Goal: Task Accomplishment & Management: Use online tool/utility

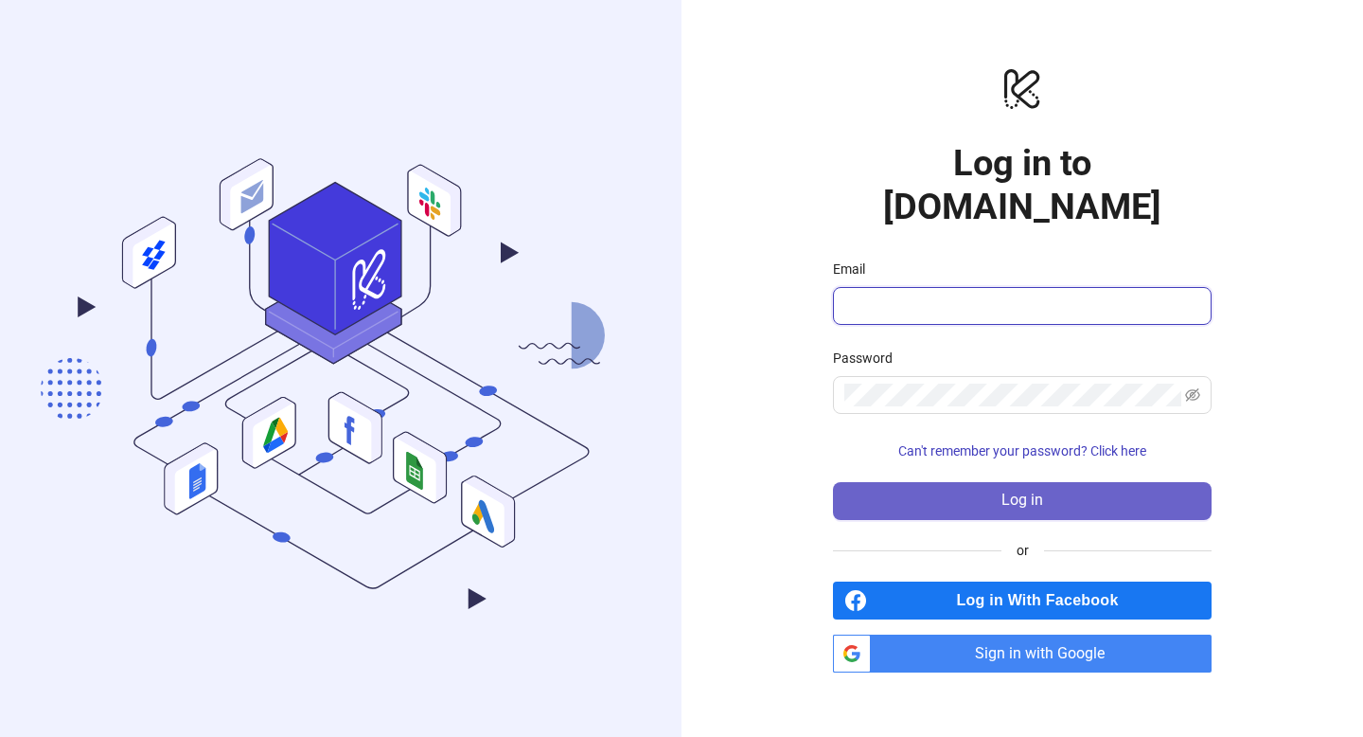
type input "**********"
click at [922, 489] on button "Log in" at bounding box center [1022, 501] width 379 height 38
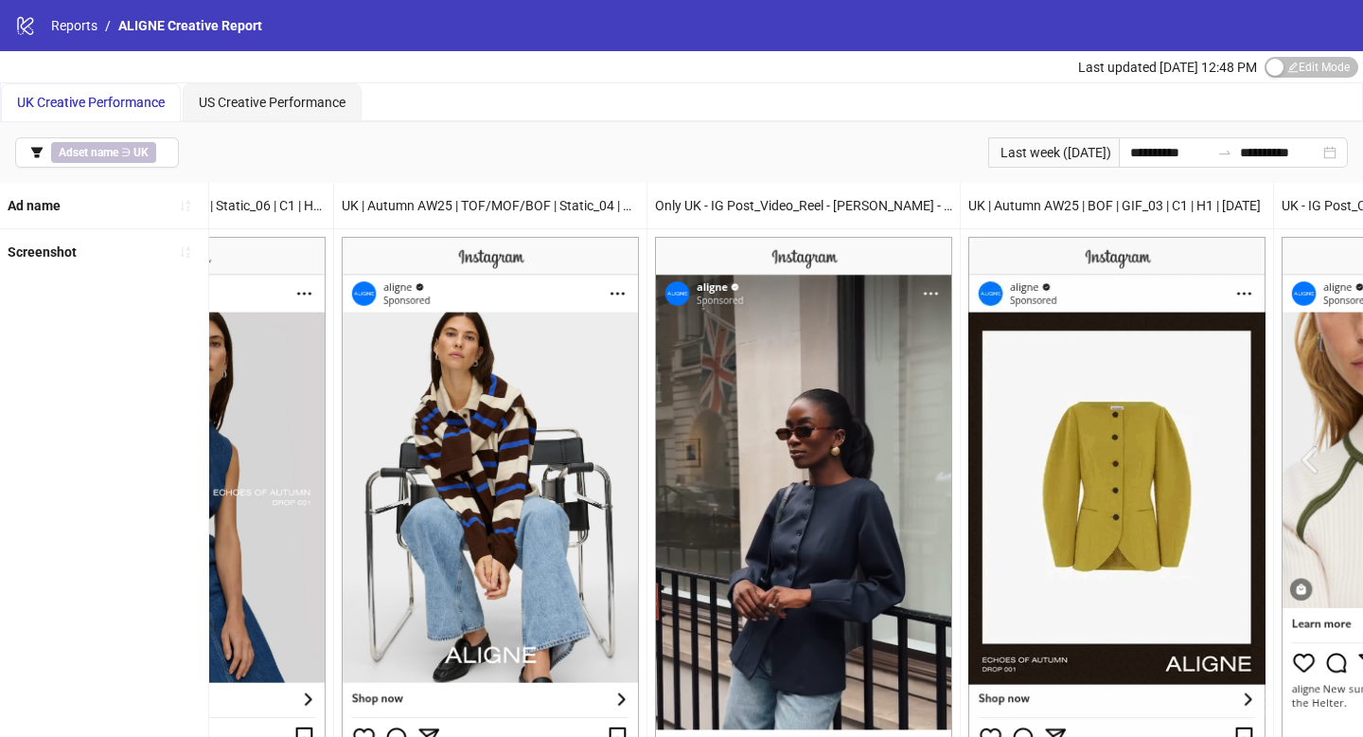
scroll to position [0, 1454]
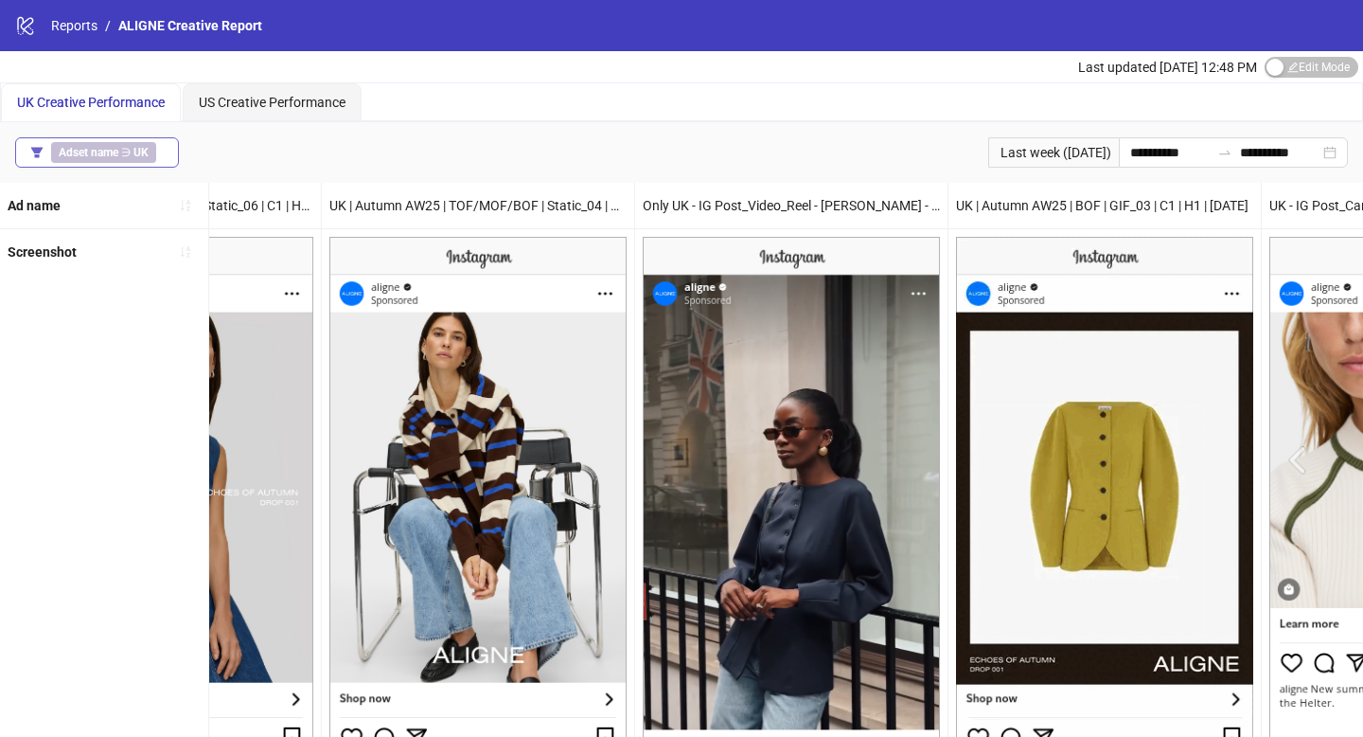
click at [166, 149] on button "Adset name ∋ [GEOGRAPHIC_DATA]" at bounding box center [97, 152] width 164 height 30
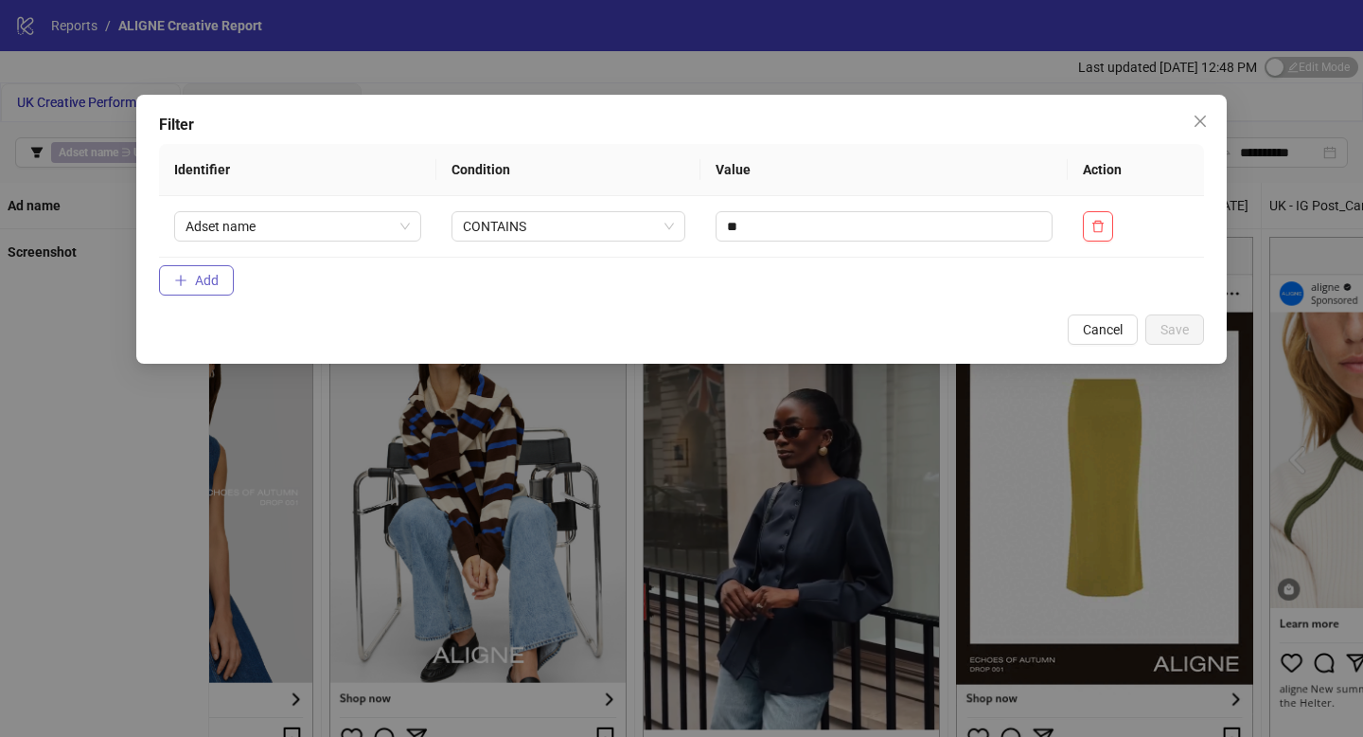
click at [211, 276] on span "Add" at bounding box center [207, 280] width 24 height 15
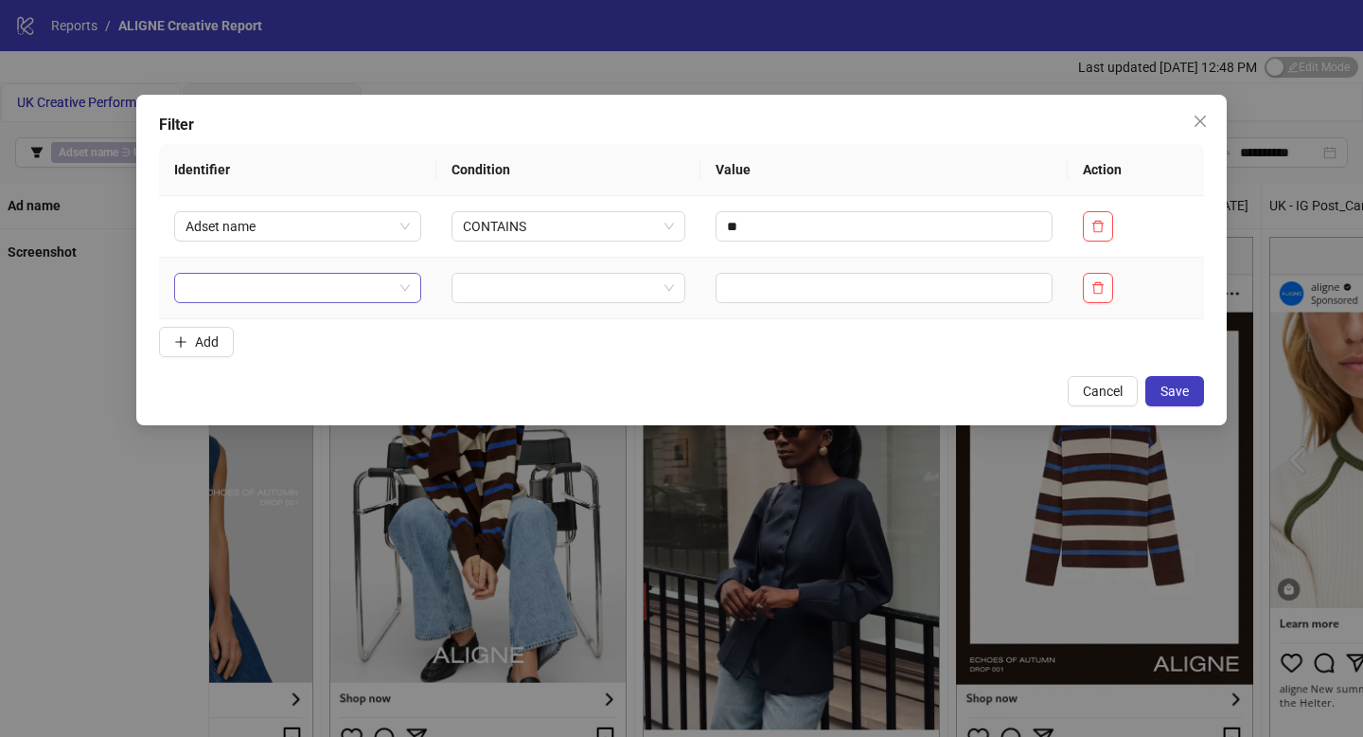
click at [274, 287] on input "search" at bounding box center [289, 288] width 207 height 28
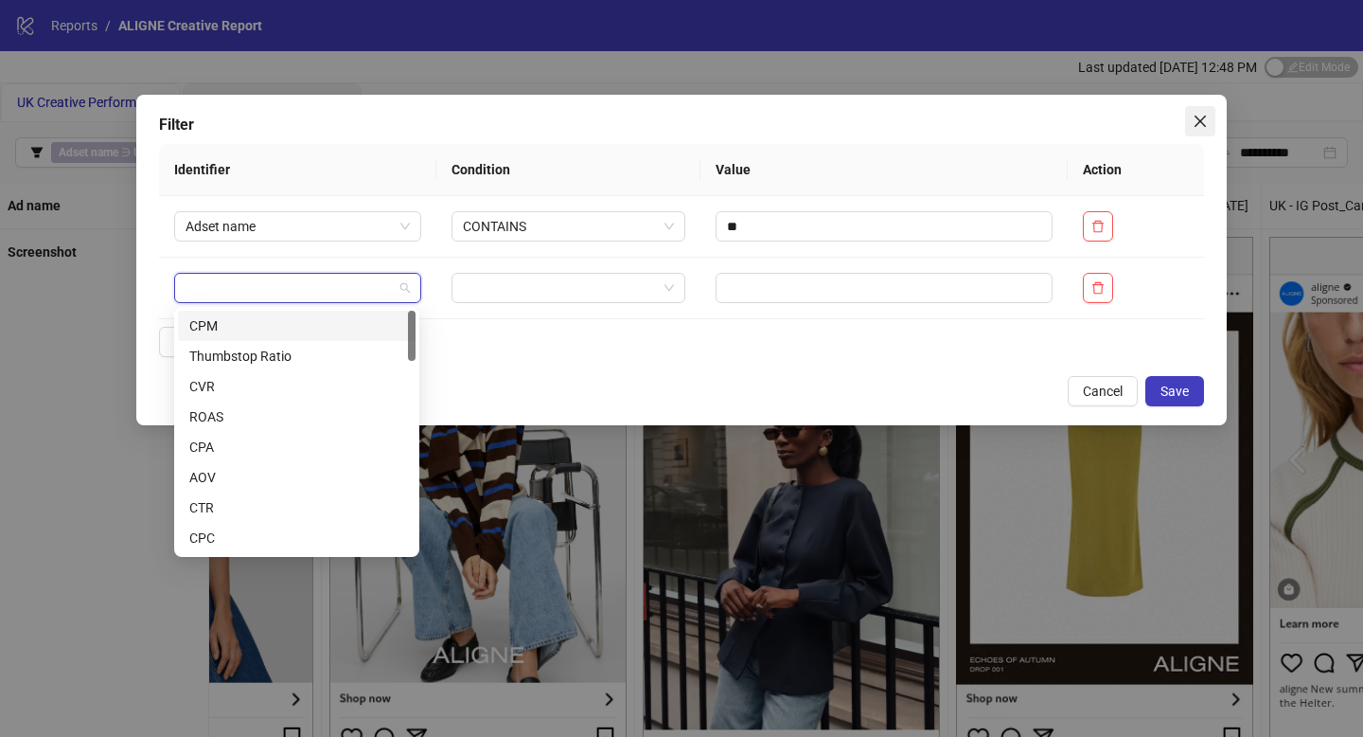
click at [1203, 123] on icon "close" at bounding box center [1200, 121] width 15 height 15
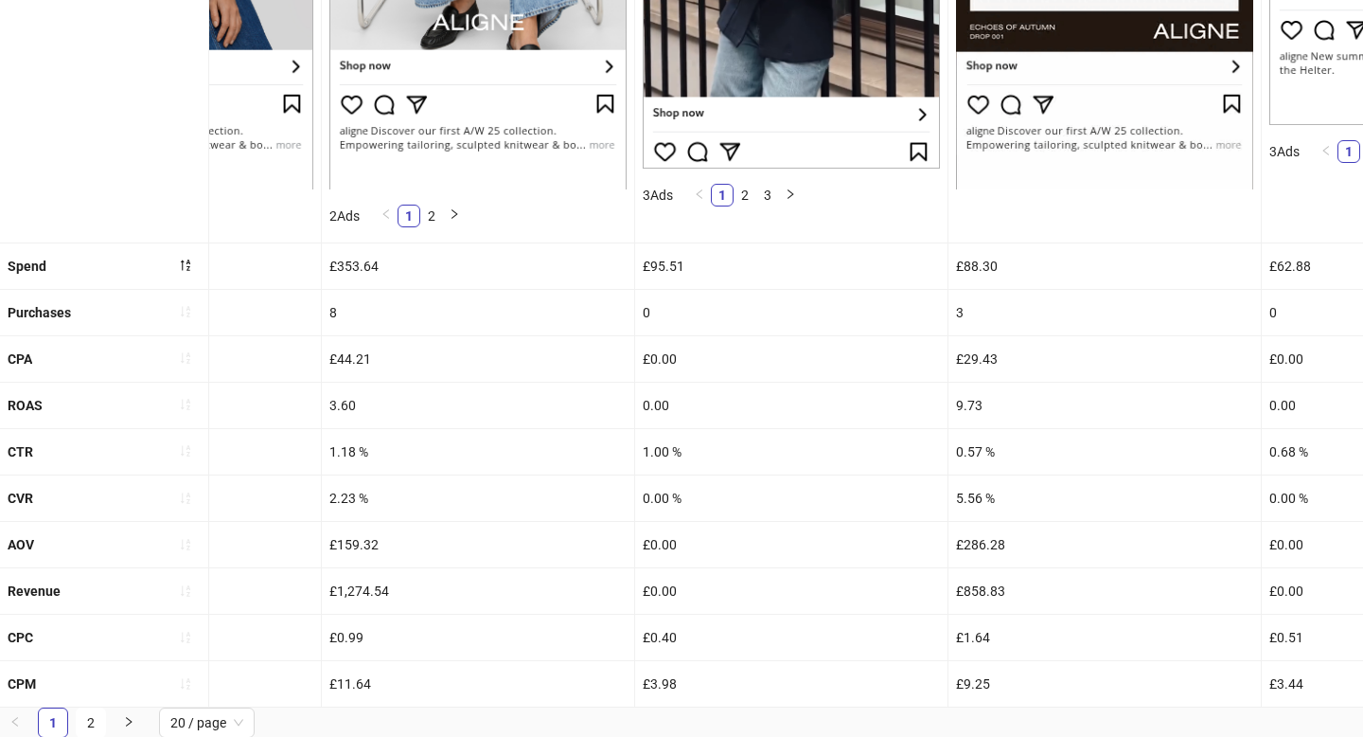
scroll to position [0, 0]
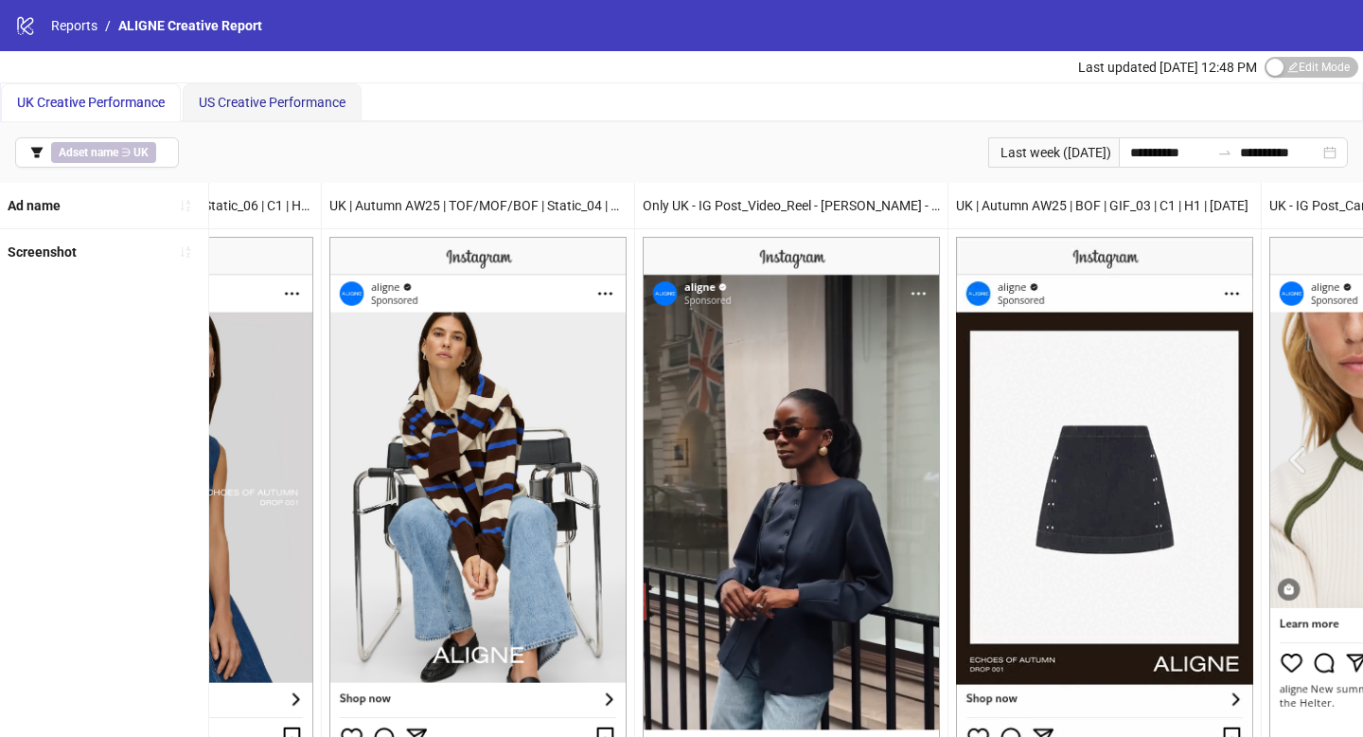
click at [261, 96] on span "US Creative Performance" at bounding box center [272, 102] width 147 height 15
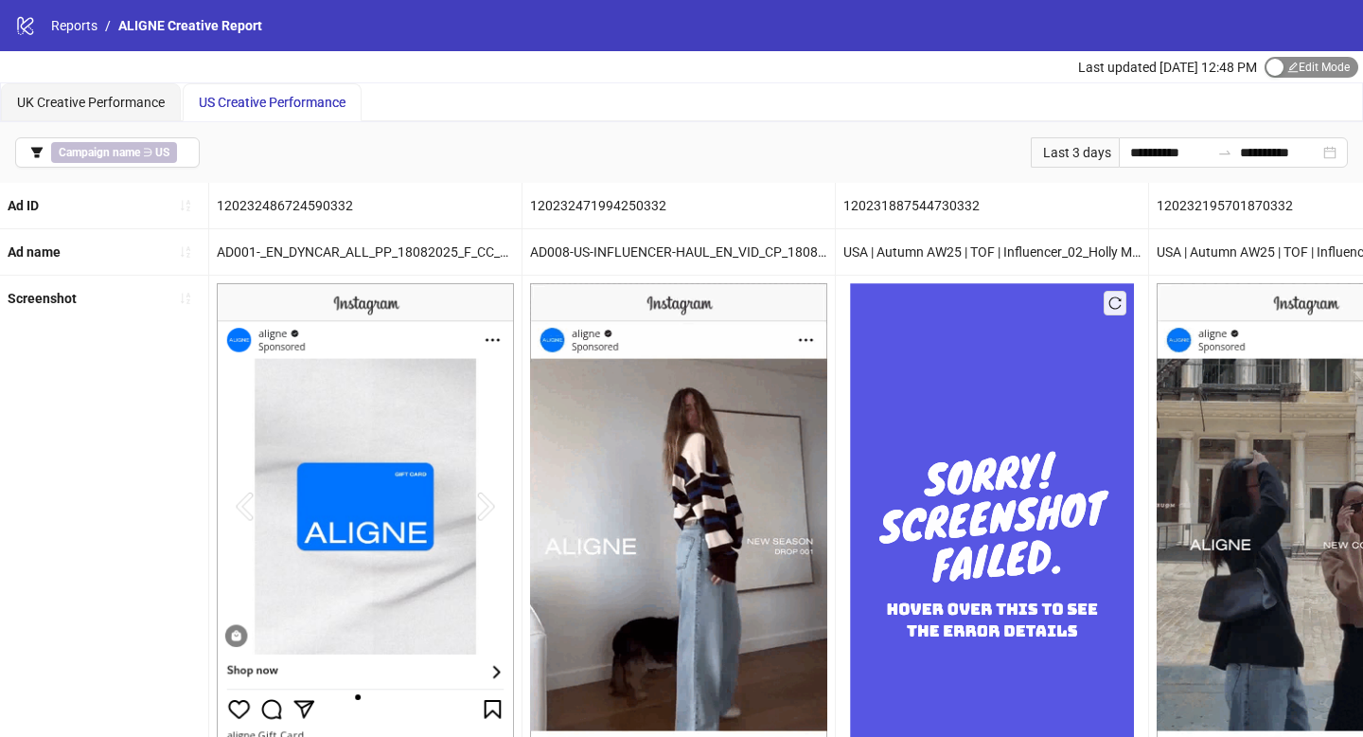
click at [1305, 68] on span "Edit Mode Edit Mode" at bounding box center [1312, 67] width 94 height 21
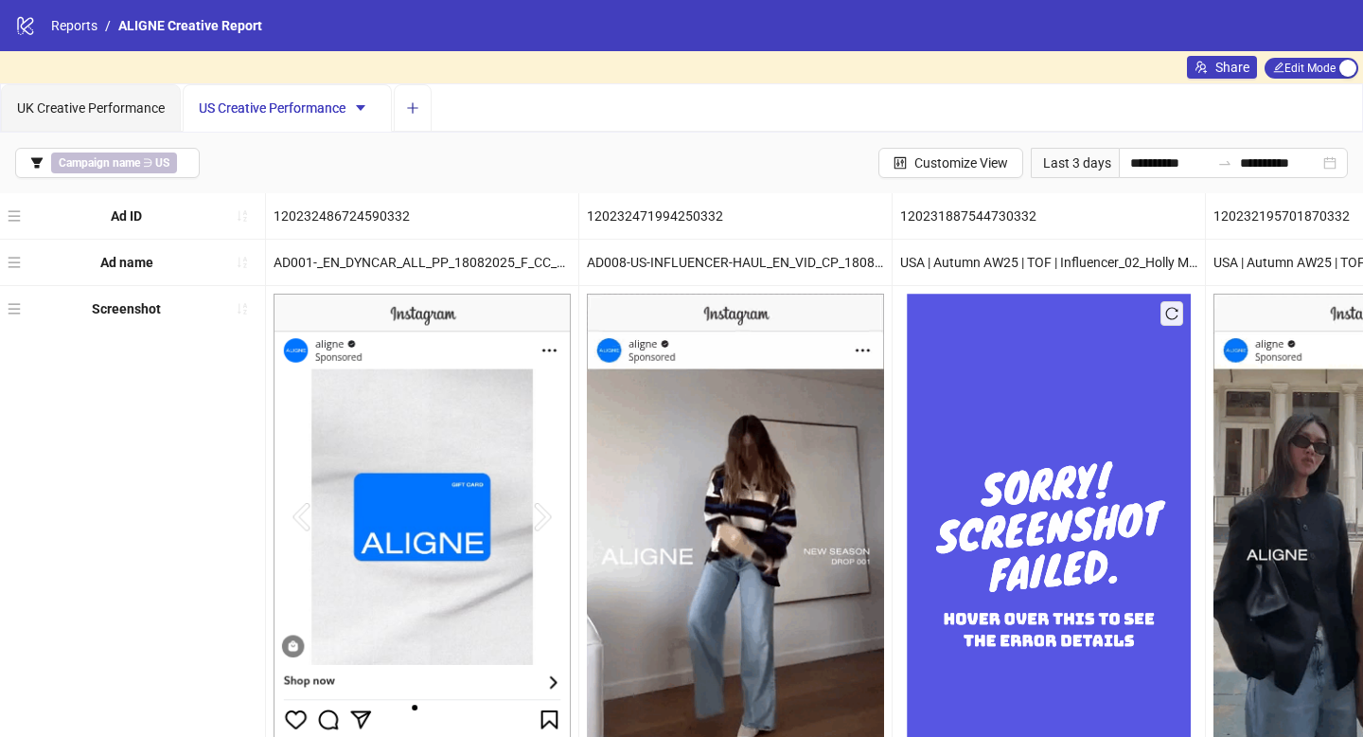
click at [432, 108] on button "Add tab" at bounding box center [413, 107] width 38 height 47
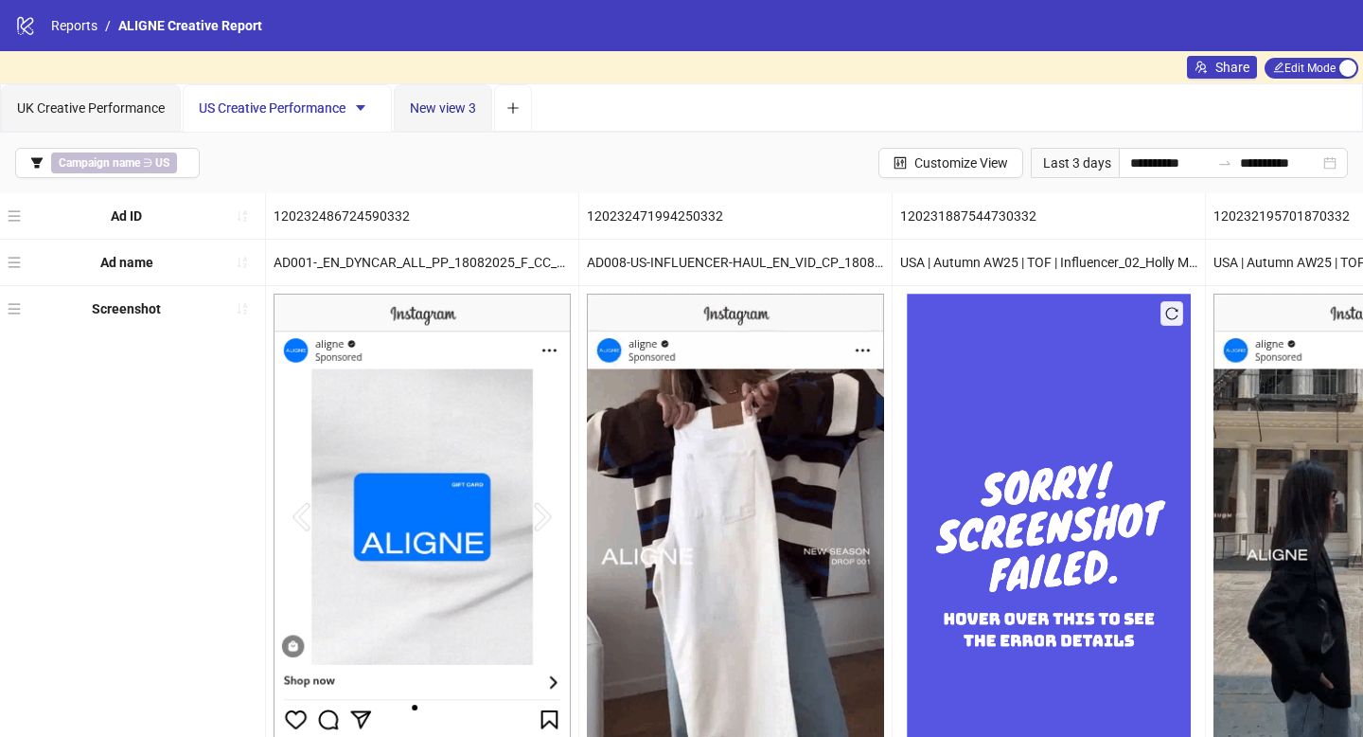
click at [436, 105] on span "New view 3" at bounding box center [443, 107] width 66 height 15
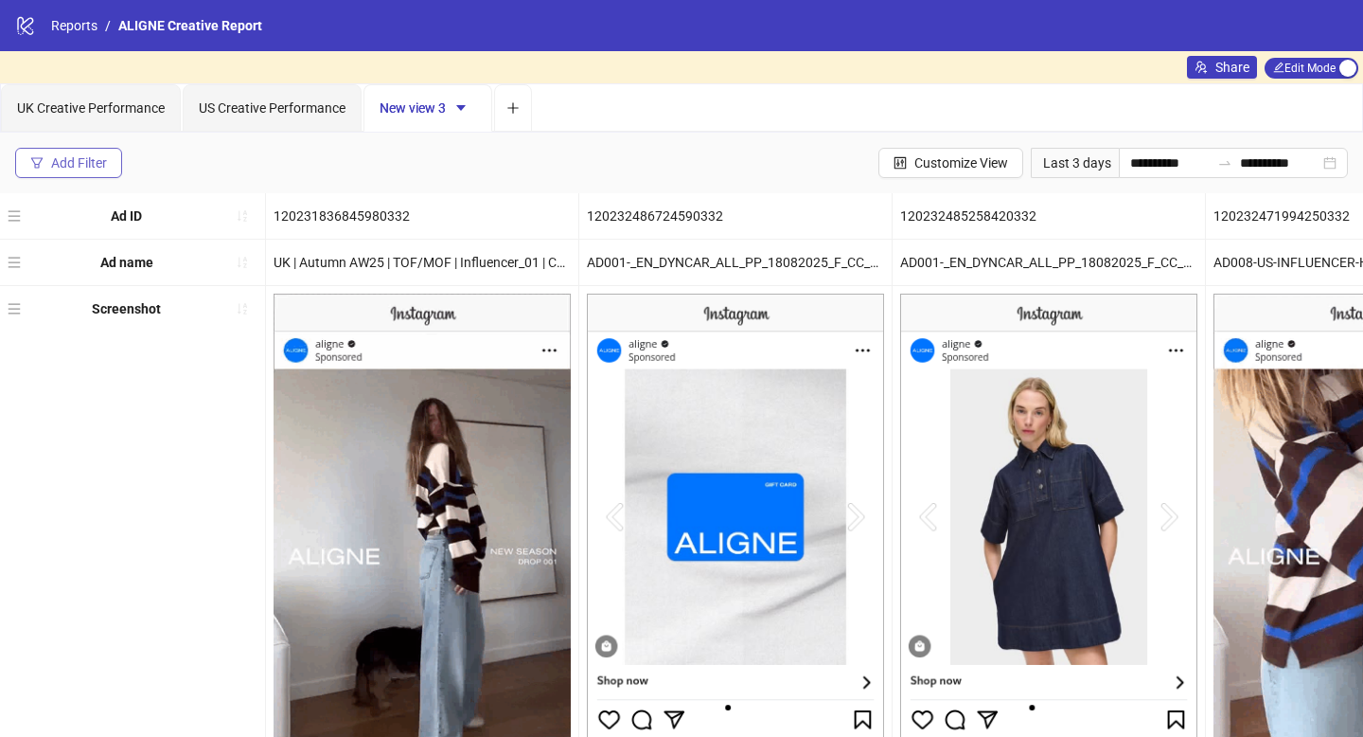
click at [101, 155] on div "Add Filter" at bounding box center [79, 162] width 56 height 15
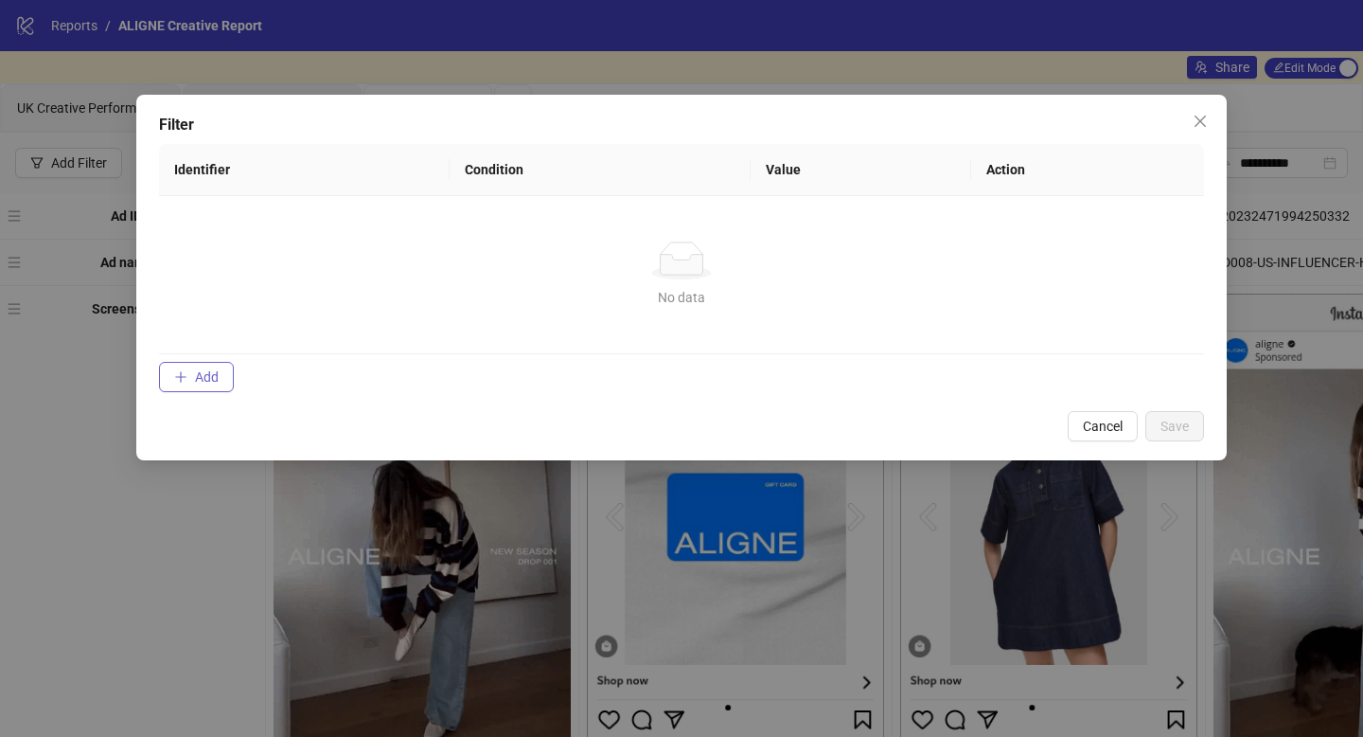
click at [199, 371] on span "Add" at bounding box center [207, 376] width 24 height 15
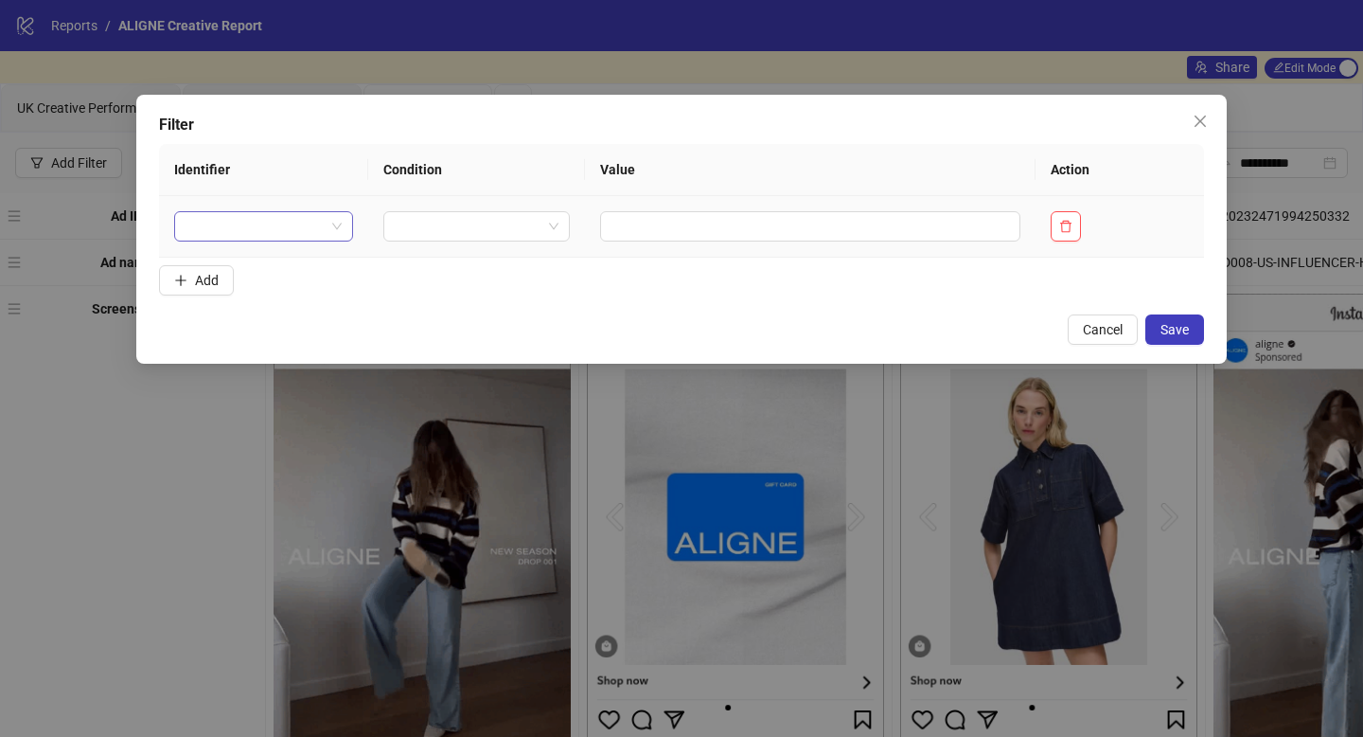
click at [269, 232] on input "search" at bounding box center [255, 226] width 139 height 28
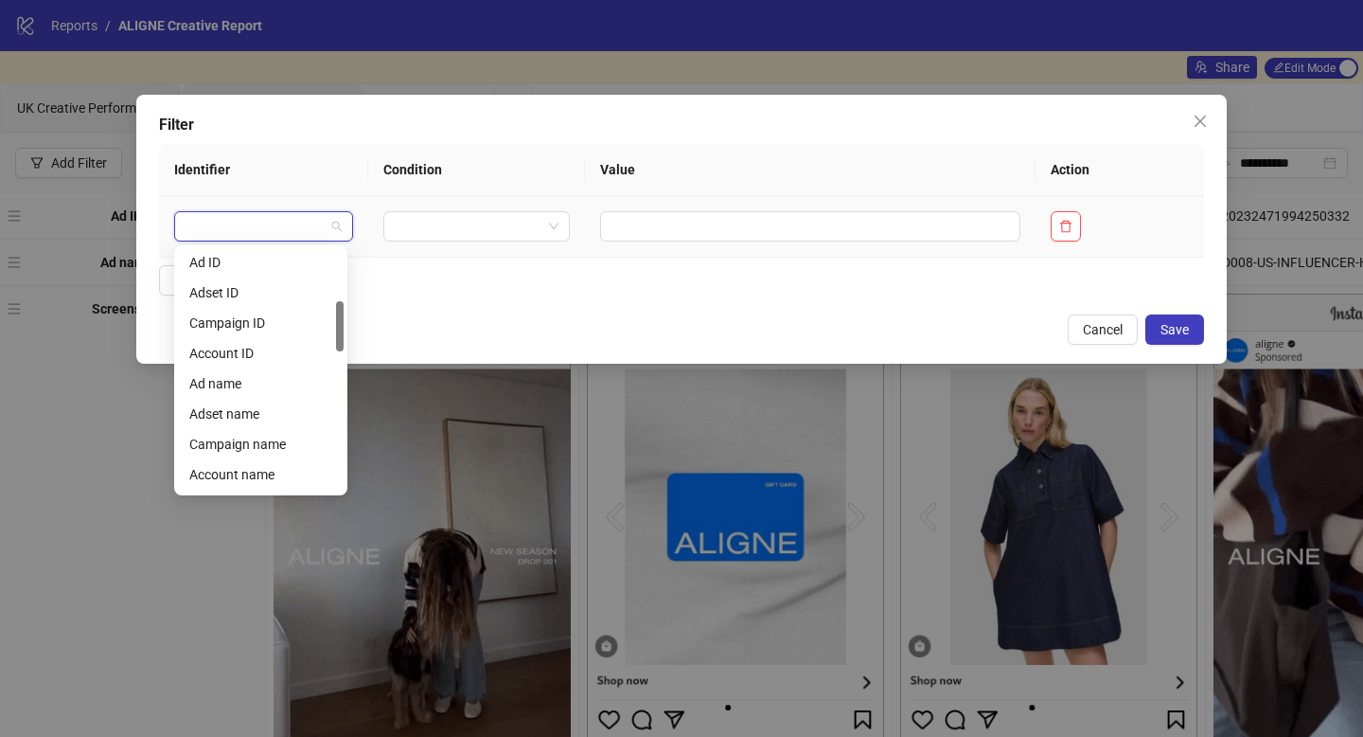
scroll to position [294, 0]
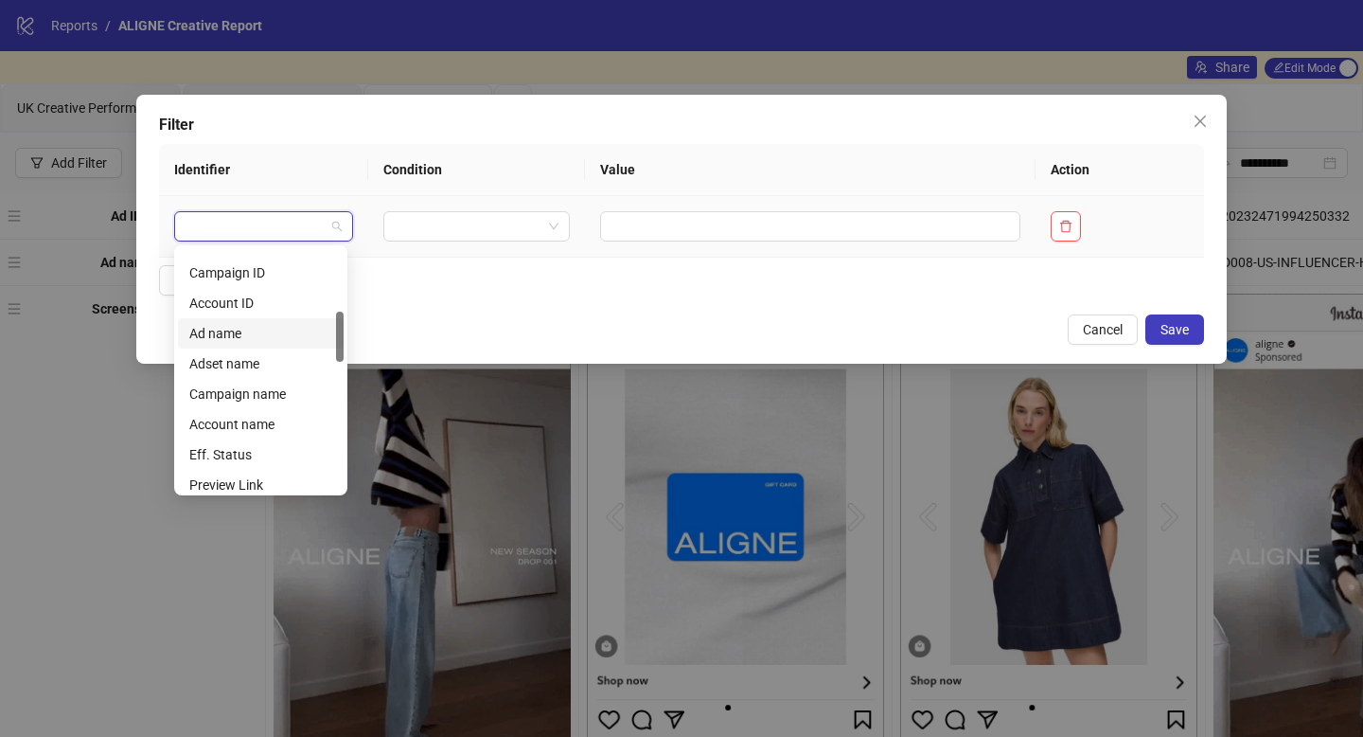
click at [261, 329] on div "Ad name" at bounding box center [260, 333] width 143 height 21
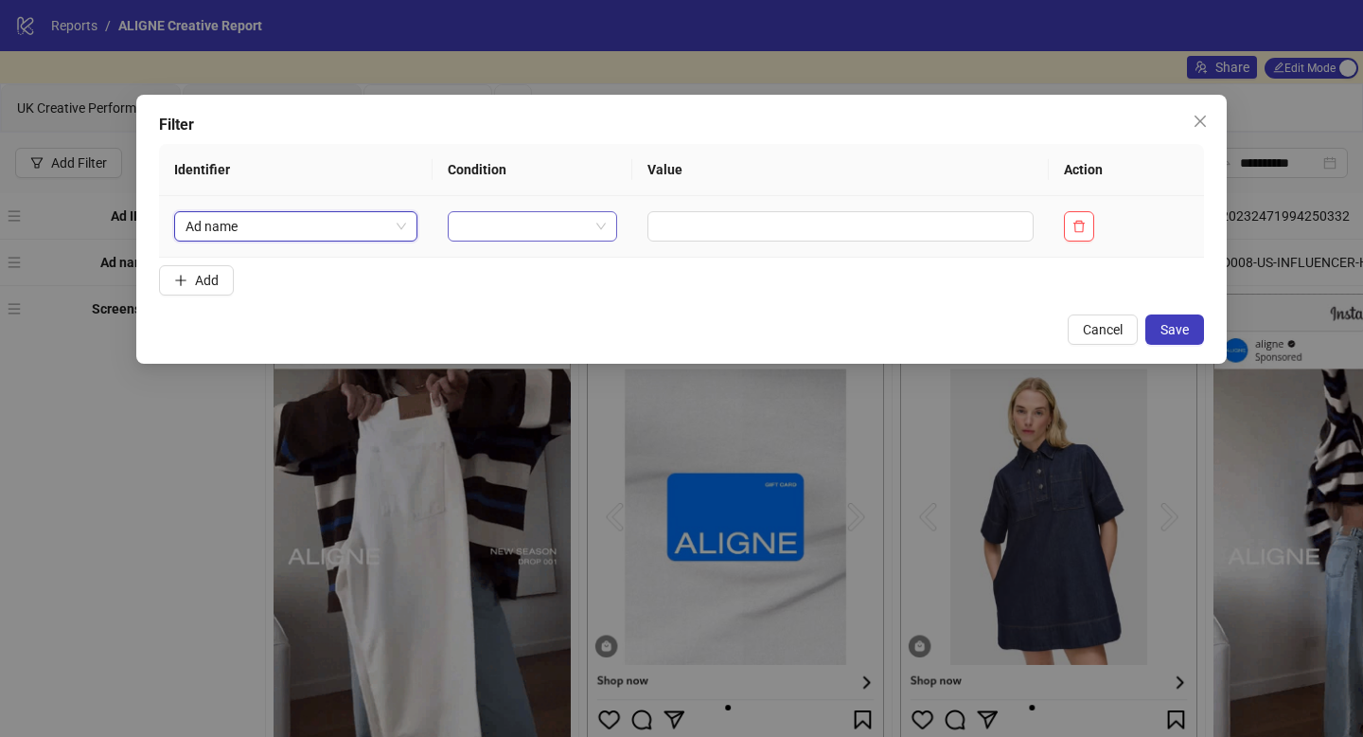
click at [499, 228] on input "search" at bounding box center [524, 226] width 130 height 28
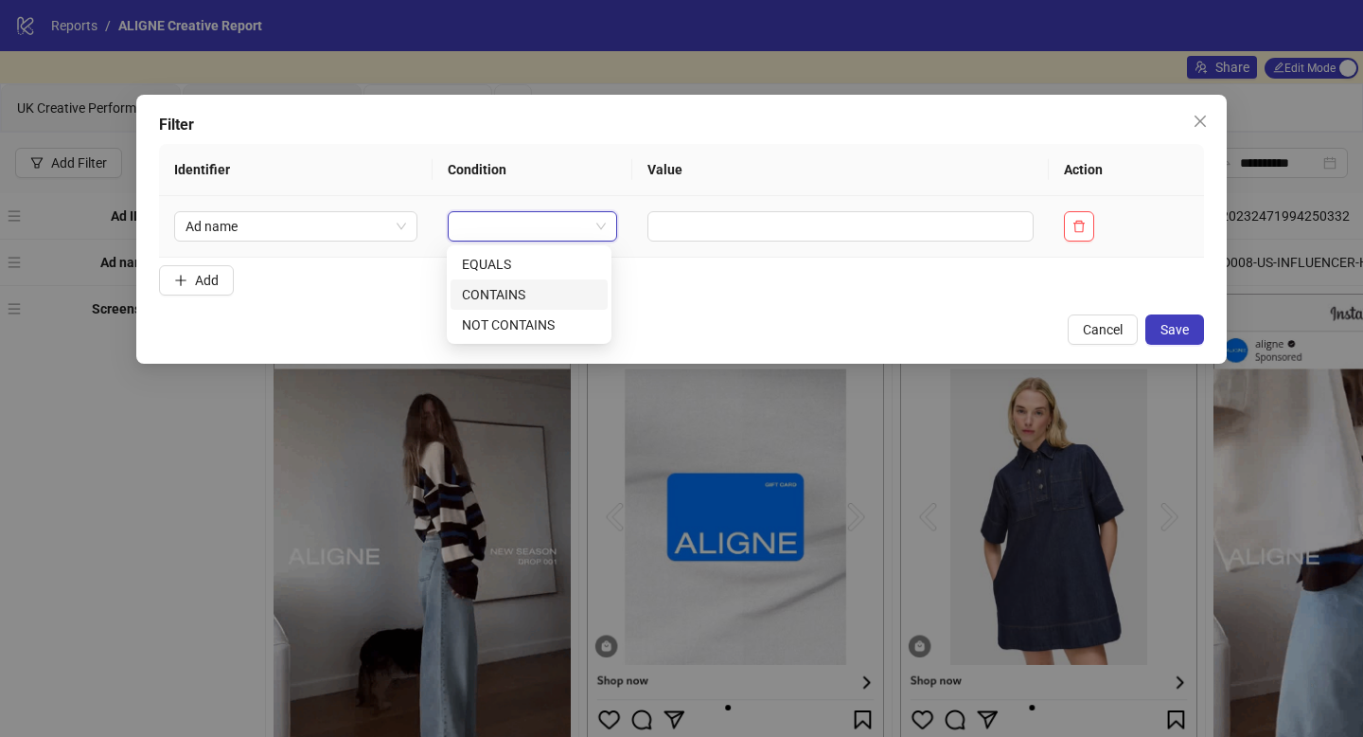
click at [519, 294] on div "CONTAINS" at bounding box center [529, 294] width 134 height 21
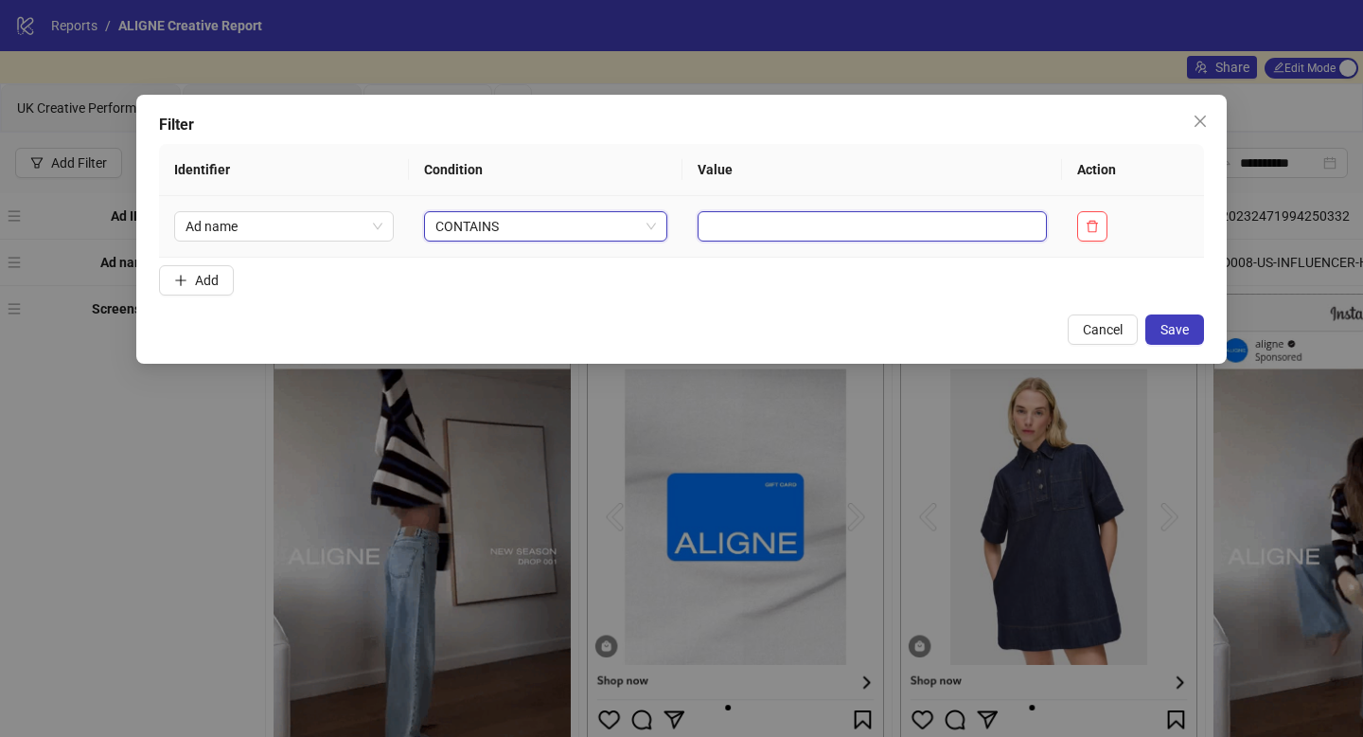
click at [739, 228] on input "text" at bounding box center [872, 226] width 349 height 30
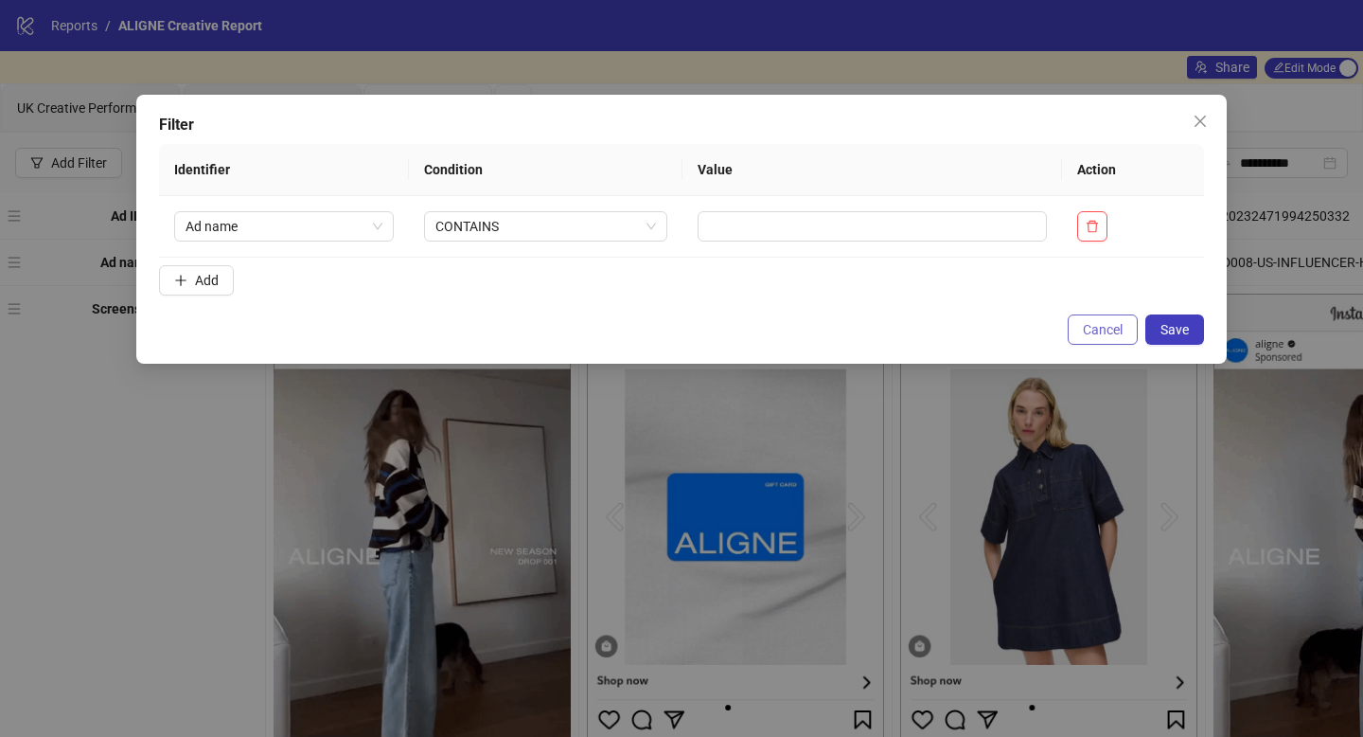
click at [1093, 335] on span "Cancel" at bounding box center [1103, 329] width 40 height 15
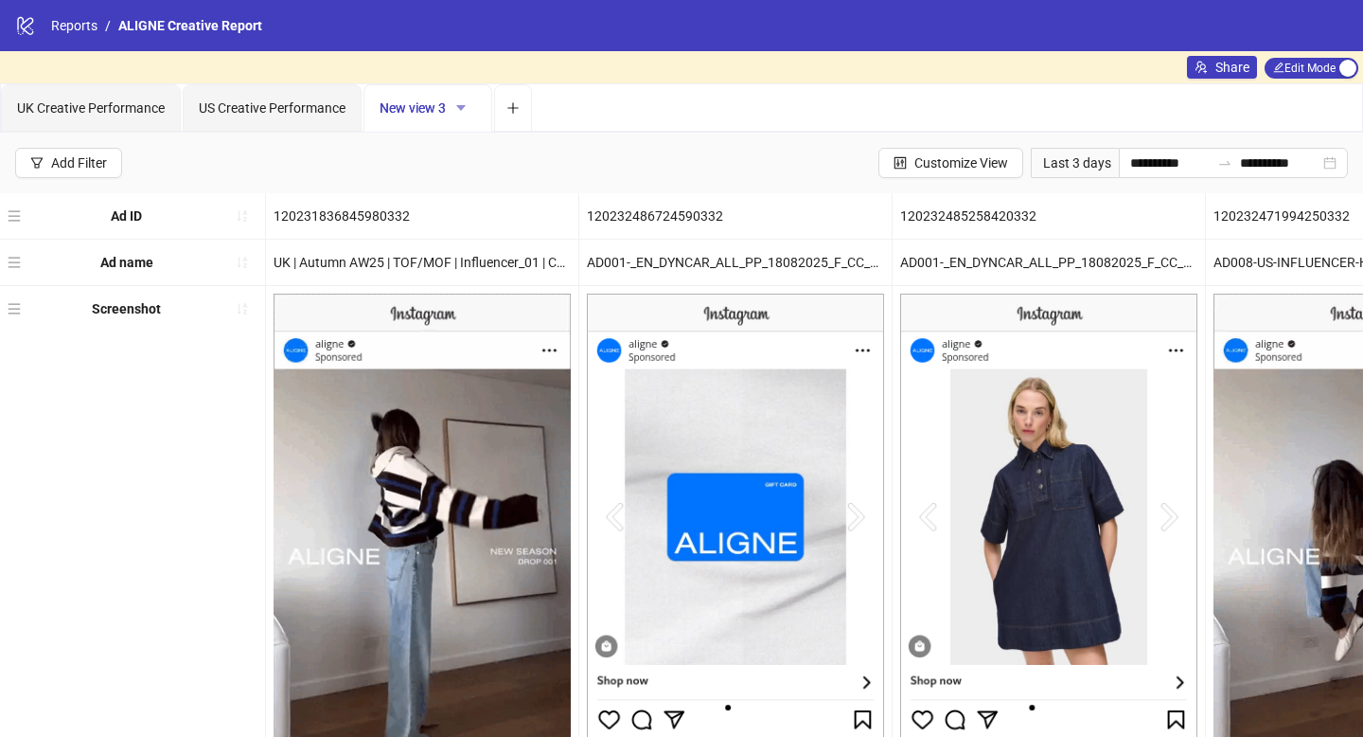
click at [459, 105] on icon "caret-down" at bounding box center [460, 107] width 13 height 13
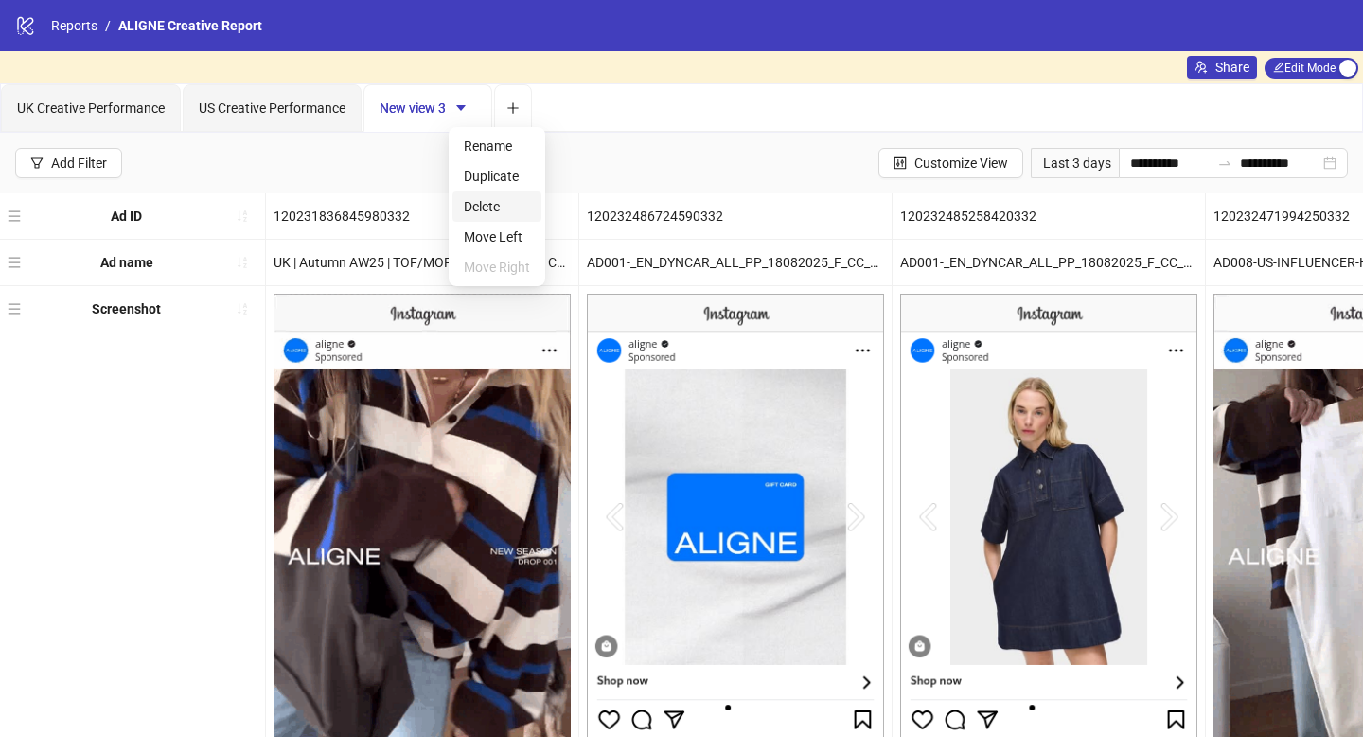
click at [489, 203] on span "Delete" at bounding box center [497, 206] width 66 height 21
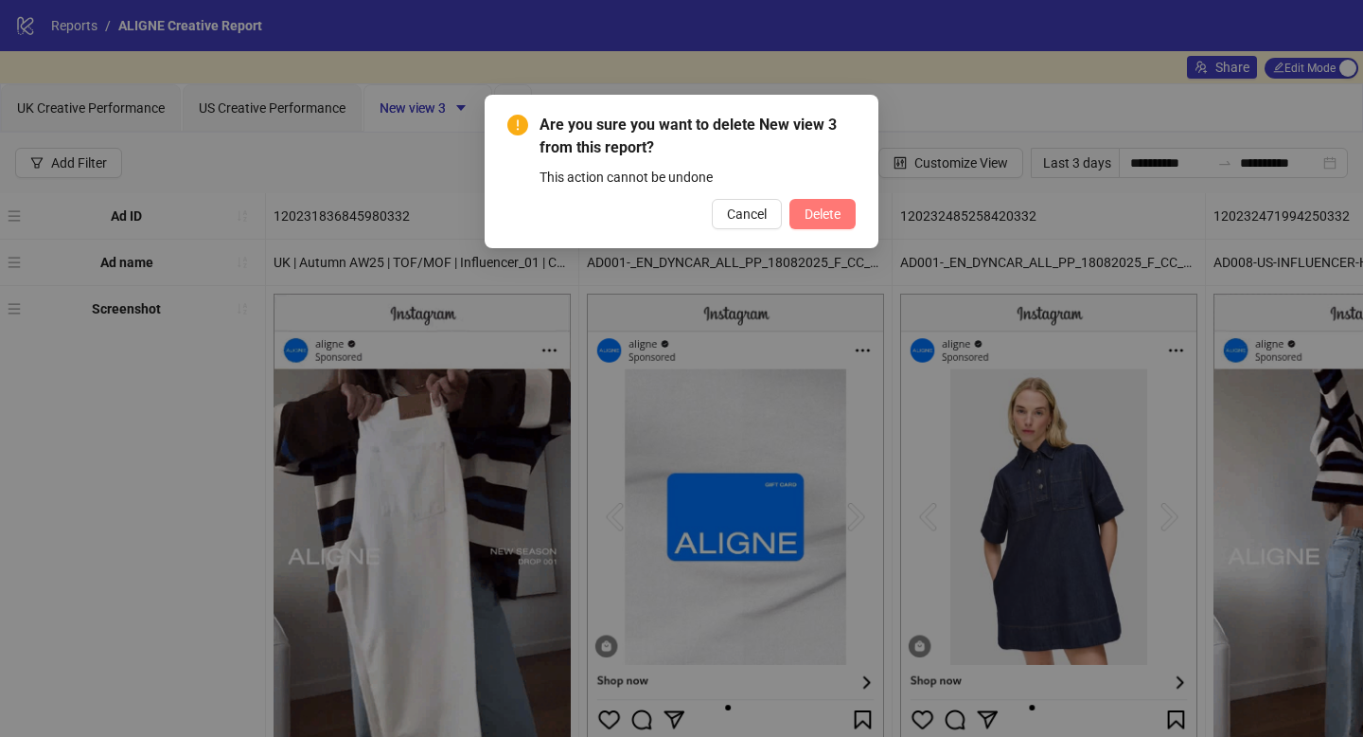
click at [831, 211] on span "Delete" at bounding box center [823, 213] width 36 height 15
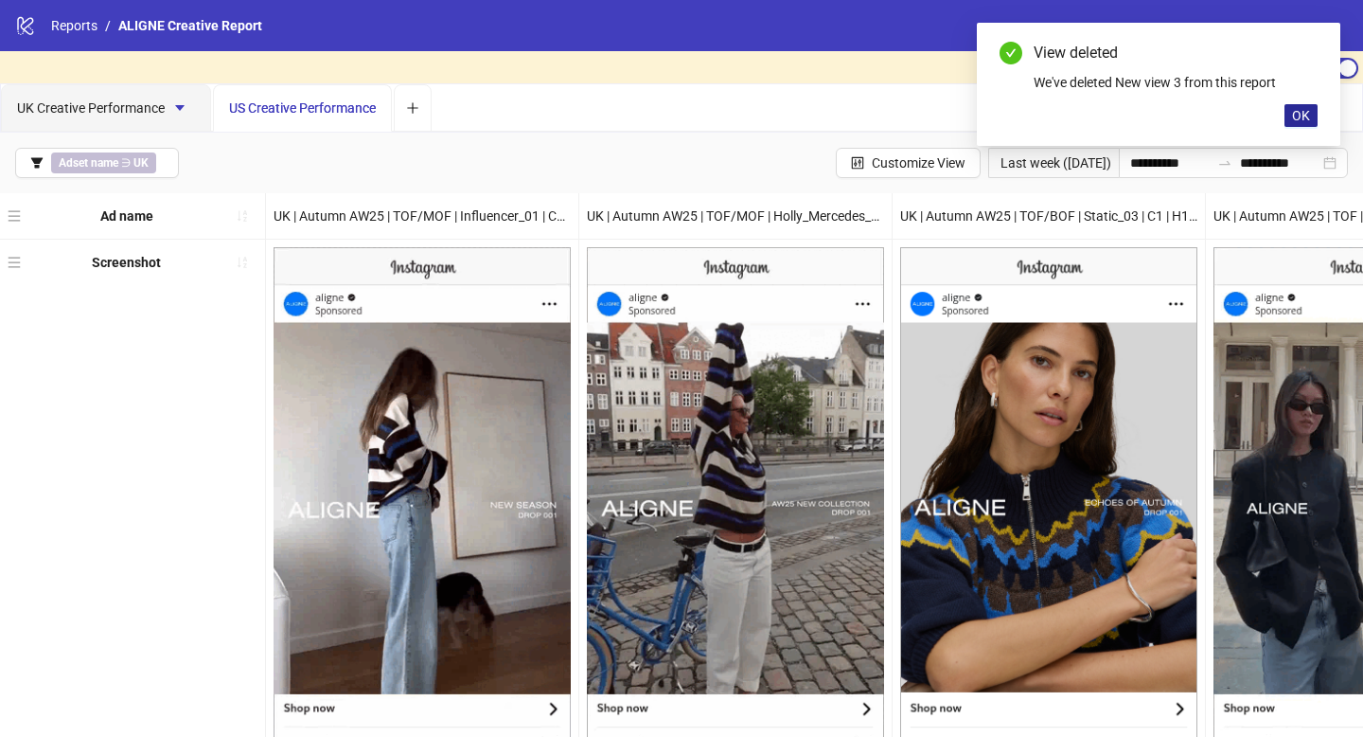
click at [1312, 122] on button "OK" at bounding box center [1301, 115] width 33 height 23
